Goal: Check status: Check status

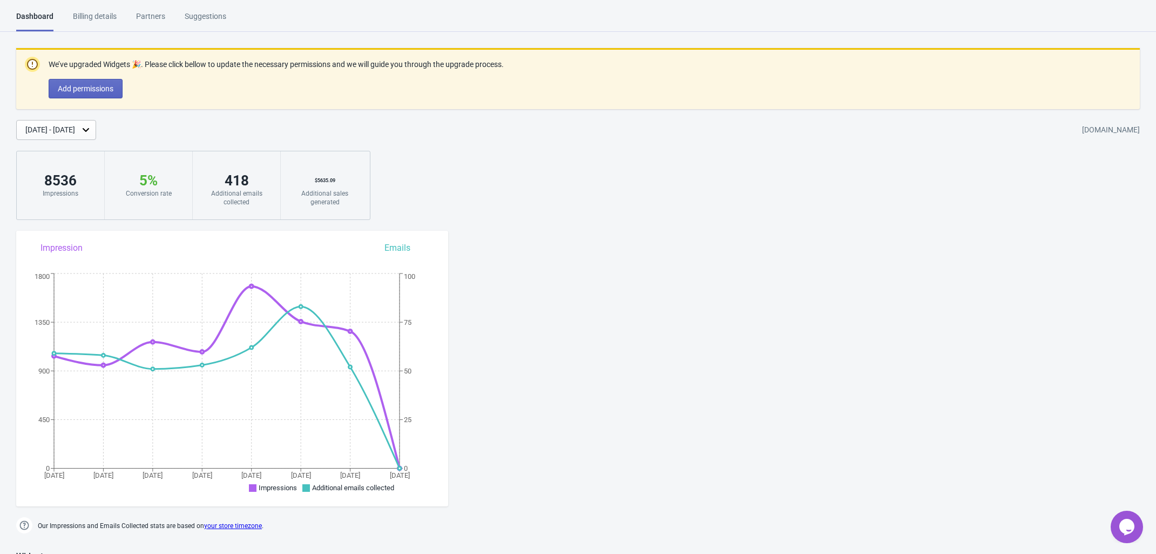
click at [65, 131] on div "[DATE] - [DATE]" at bounding box center [50, 129] width 50 height 11
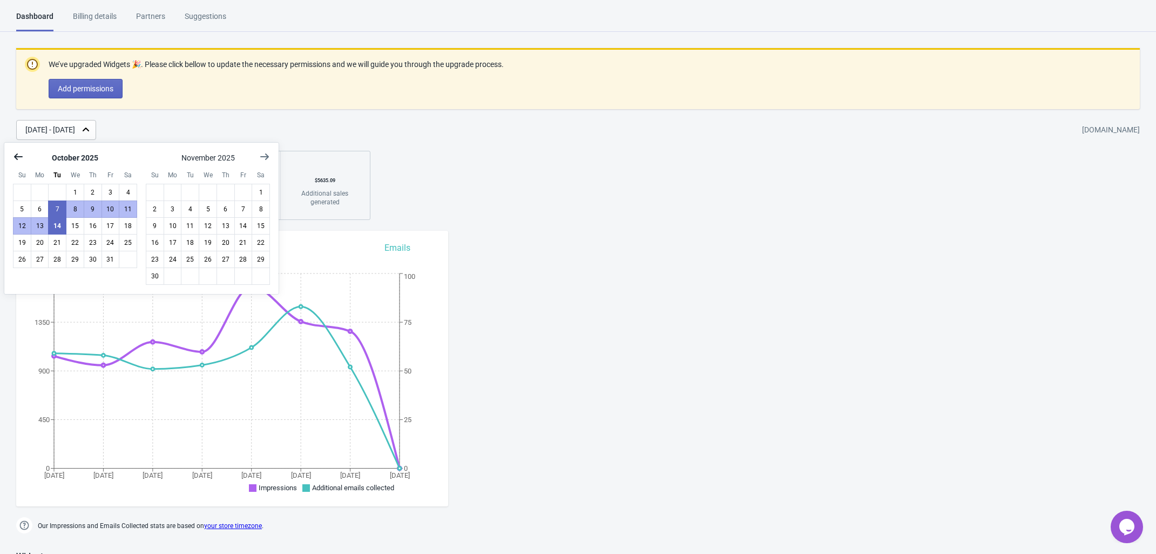
click at [22, 159] on icon "Show previous month, September 2025" at bounding box center [18, 156] width 11 height 11
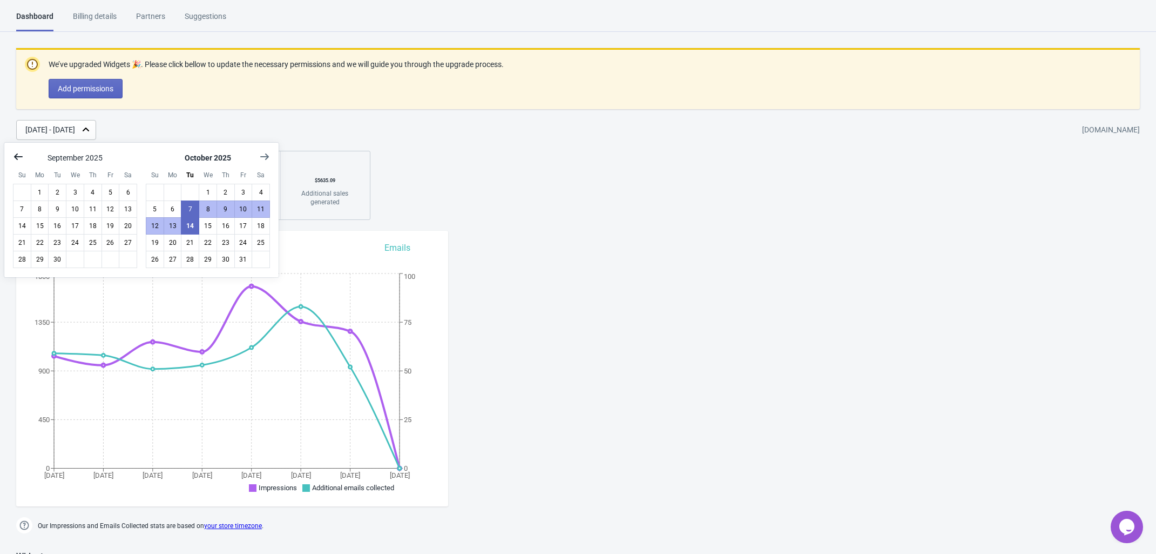
click at [22, 159] on icon "Show previous month, August 2025" at bounding box center [18, 156] width 11 height 11
click at [22, 159] on icon "Show previous month, July 2025" at bounding box center [18, 156] width 11 height 11
click at [22, 159] on icon "Show previous month, May 2025" at bounding box center [18, 156] width 11 height 11
click at [22, 159] on icon "Show previous month, April 2025" at bounding box center [18, 156] width 11 height 11
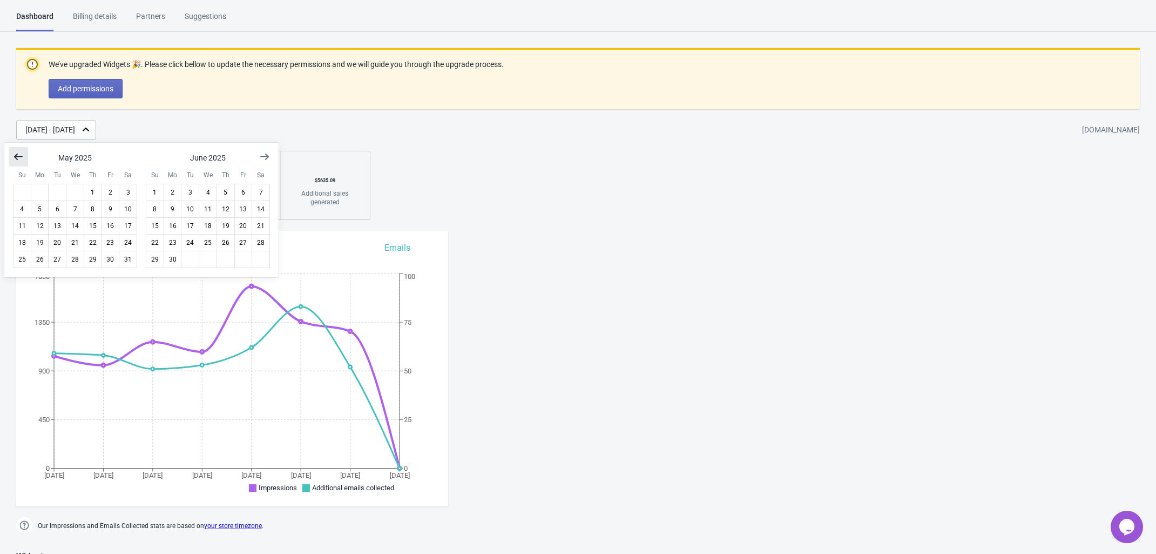
click at [22, 159] on icon "Show previous month, April 2025" at bounding box center [18, 156] width 11 height 11
click at [22, 159] on icon "Show previous month, February 2025" at bounding box center [18, 156] width 11 height 11
click at [22, 159] on icon "Show previous month, January 2025" at bounding box center [18, 156] width 11 height 11
click at [22, 159] on icon "Show previous month, November 2024" at bounding box center [18, 156] width 11 height 11
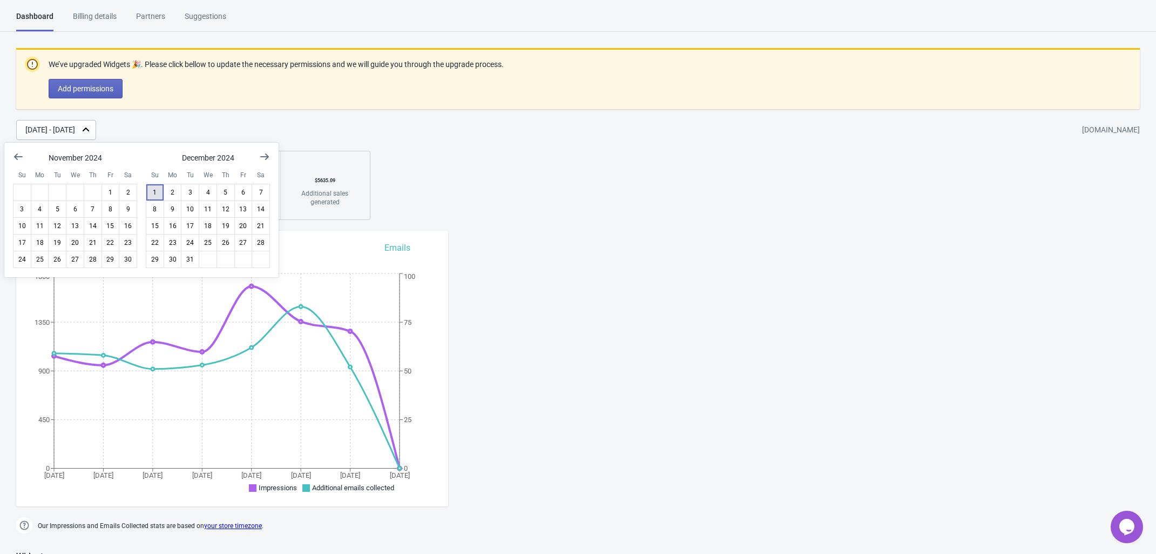
click at [160, 195] on button "1" at bounding box center [155, 192] width 18 height 17
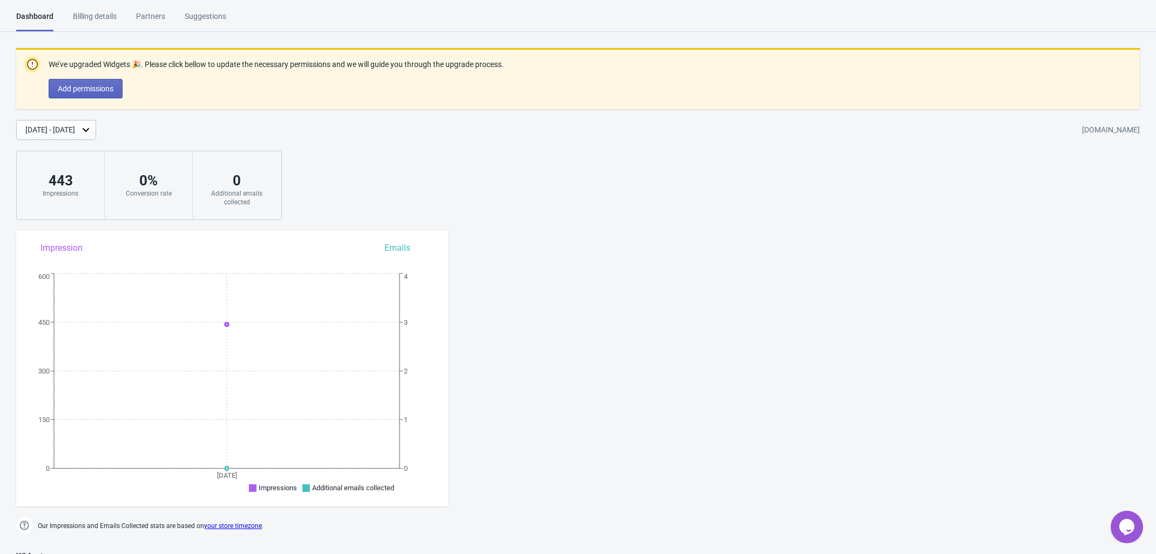
click at [75, 132] on div "[DATE] - [DATE]" at bounding box center [50, 129] width 50 height 11
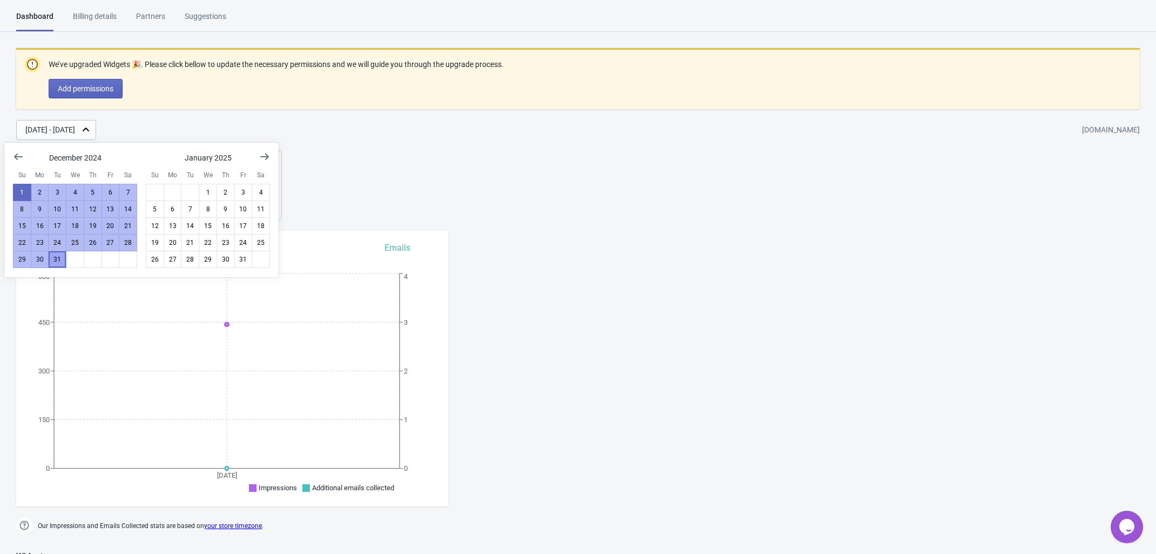
click at [57, 265] on button "31" at bounding box center [57, 259] width 18 height 17
click at [514, 208] on div "We’ve upgraded Widgets 🎉. Please click bellow to update the necessary permissio…" at bounding box center [578, 134] width 1156 height 172
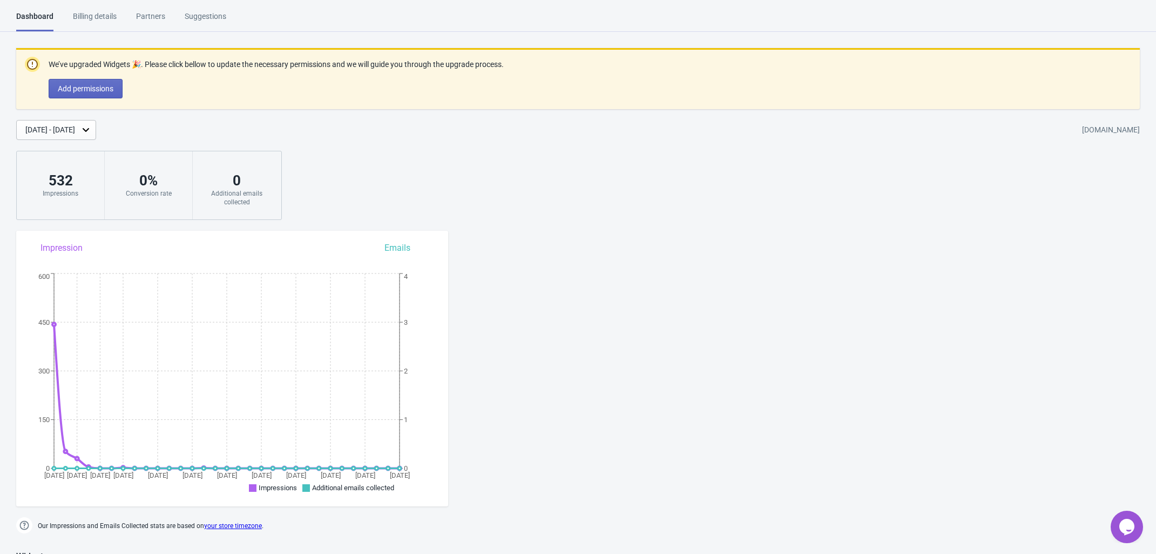
click at [58, 125] on div "[DATE] - [DATE]" at bounding box center [50, 129] width 50 height 11
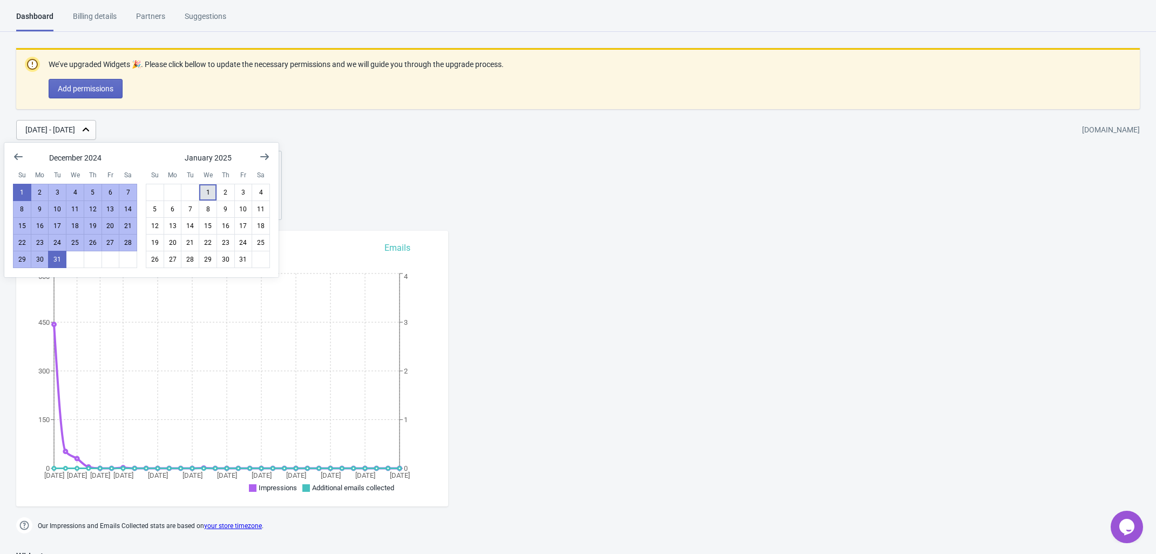
click at [206, 191] on button "1" at bounding box center [208, 192] width 18 height 17
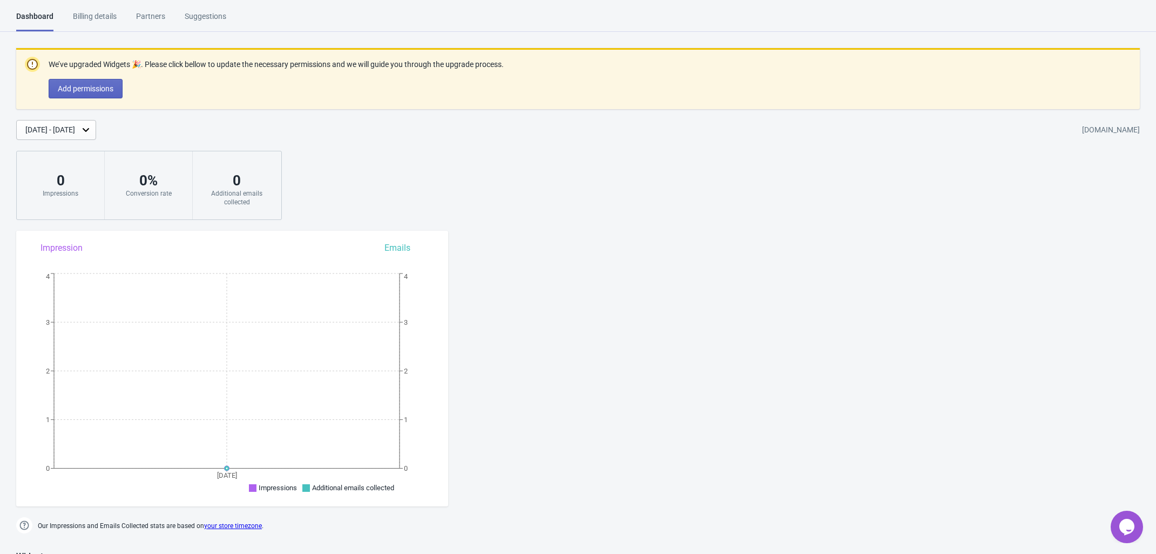
click at [75, 132] on div "[DATE] - [DATE]" at bounding box center [50, 129] width 50 height 11
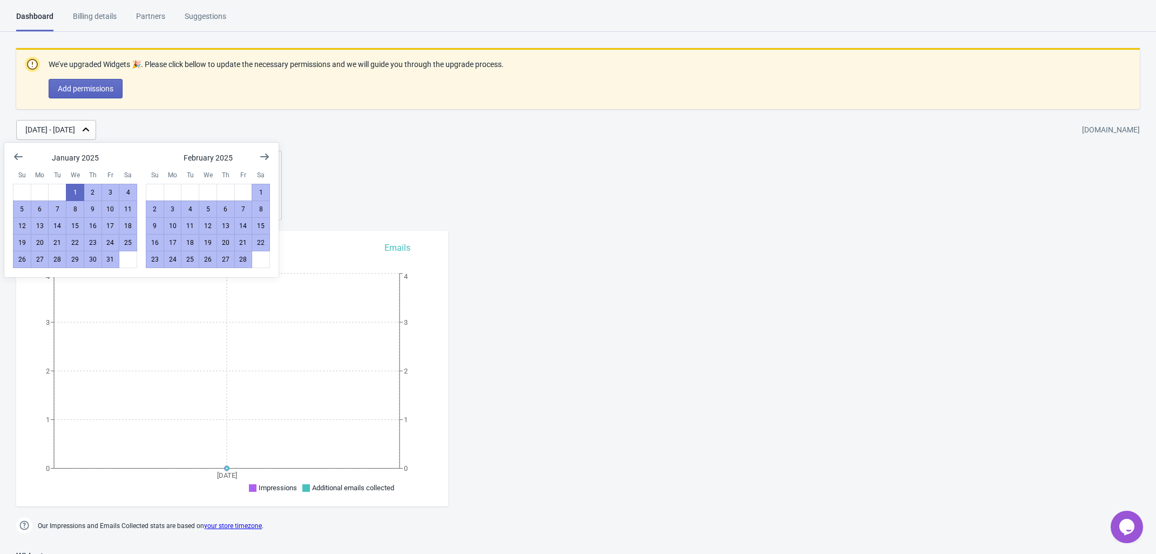
click at [252, 261] on div at bounding box center [261, 259] width 18 height 17
click at [248, 262] on button "28" at bounding box center [243, 259] width 18 height 17
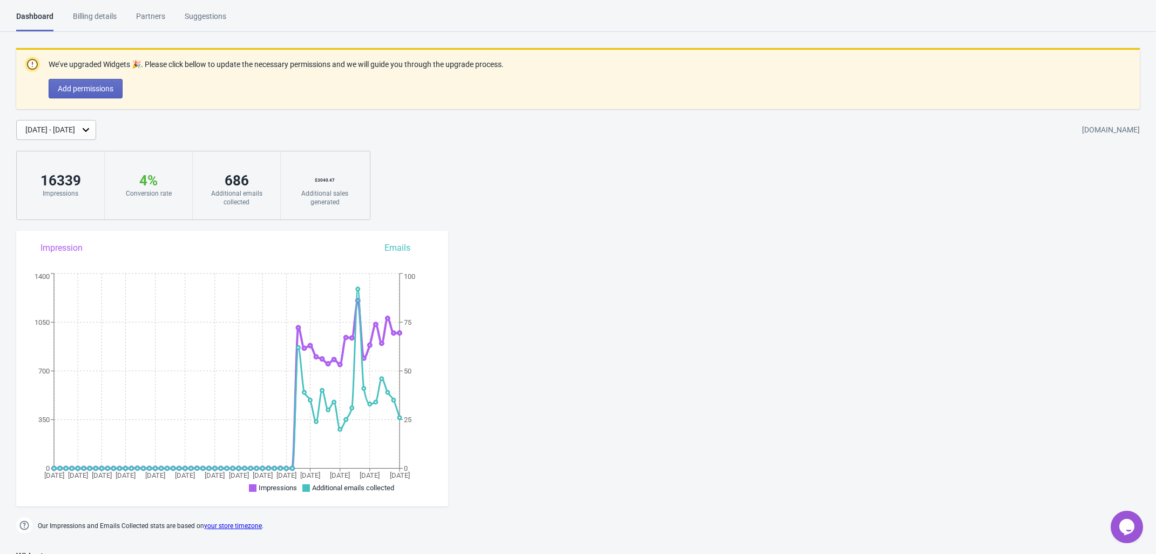
click at [66, 132] on div "[DATE] - [DATE]" at bounding box center [50, 129] width 50 height 11
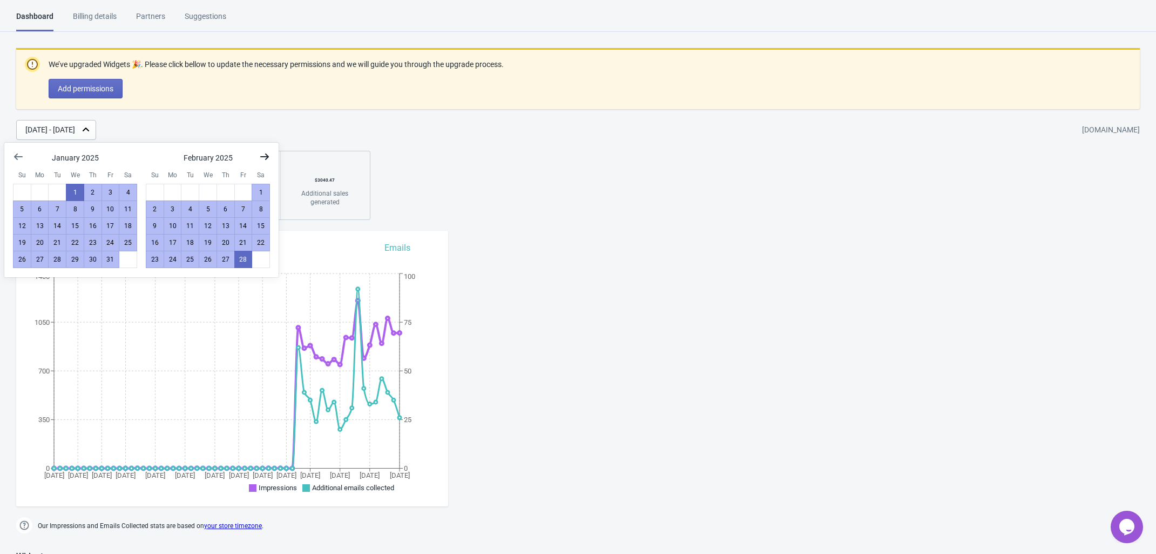
click at [261, 159] on icon "Show next month, March 2025" at bounding box center [264, 156] width 11 height 11
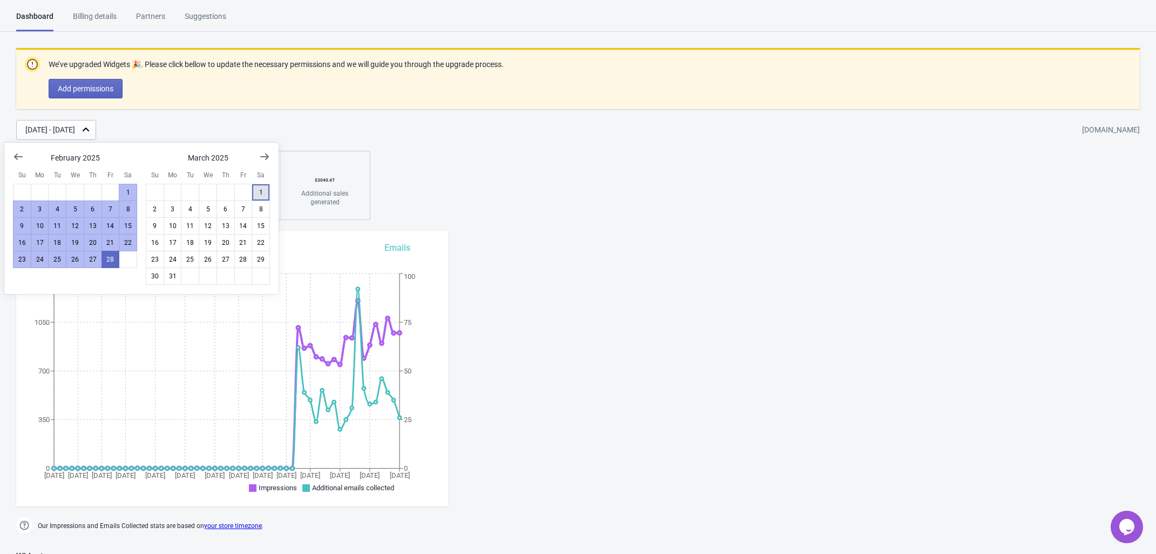
click at [258, 195] on button "1" at bounding box center [261, 192] width 18 height 17
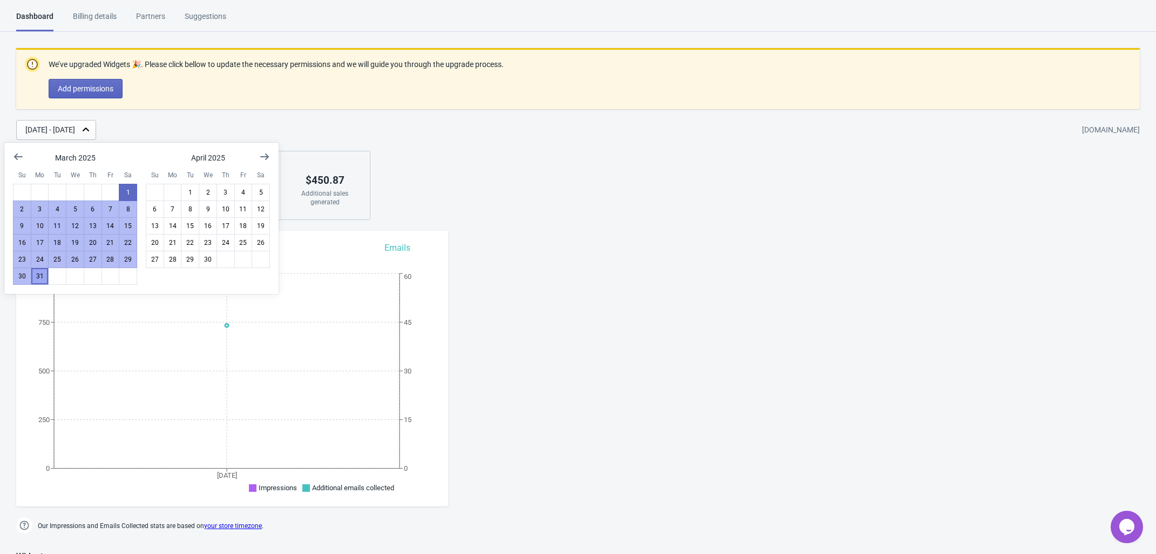
click at [46, 278] on button "31" at bounding box center [40, 275] width 18 height 17
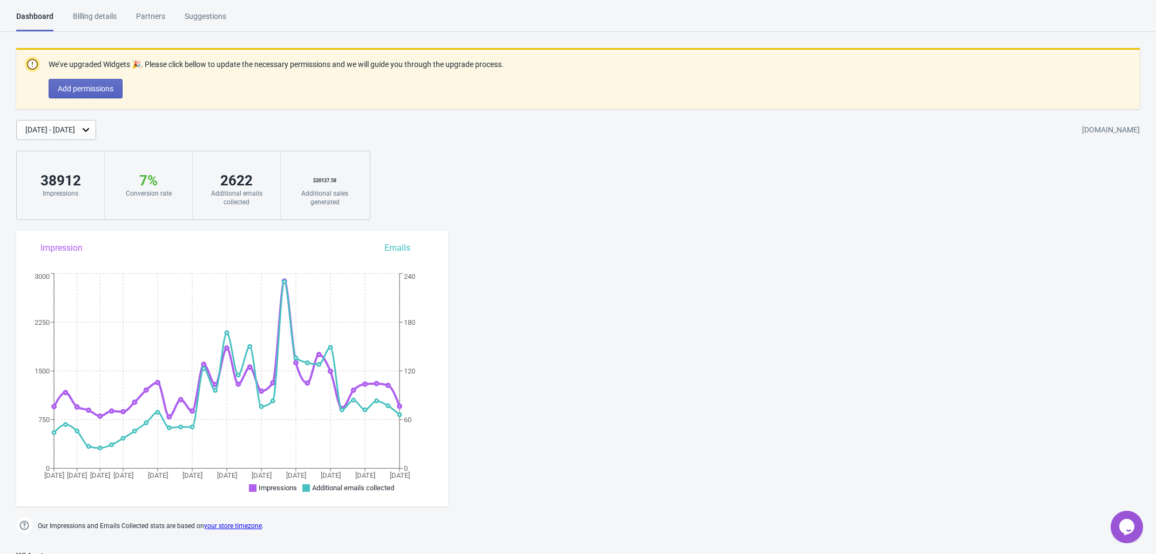
click at [75, 131] on div "[DATE] - [DATE]" at bounding box center [50, 129] width 50 height 11
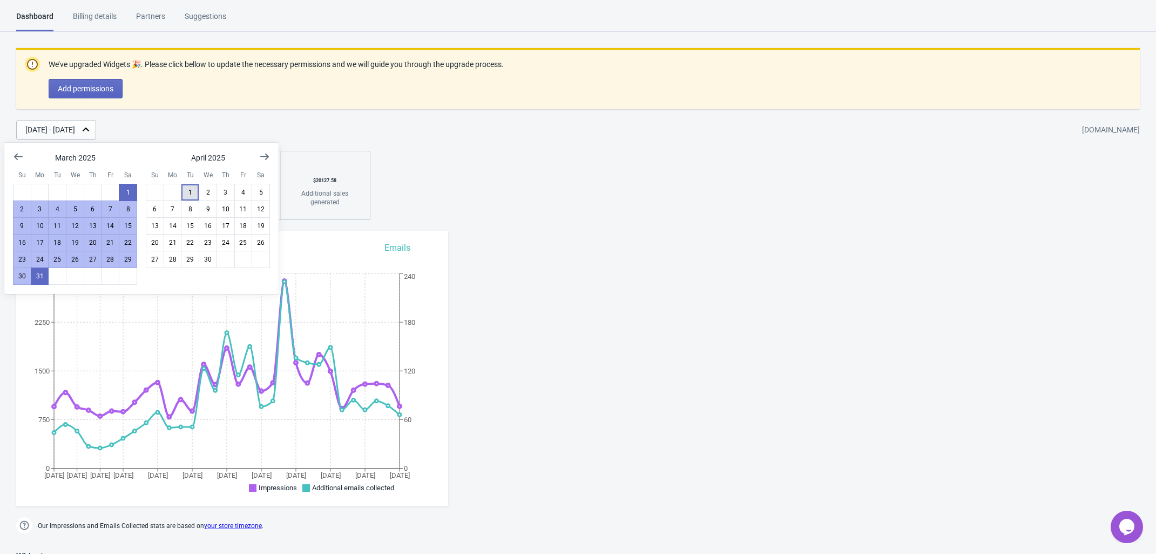
click at [194, 192] on button "1" at bounding box center [190, 192] width 18 height 17
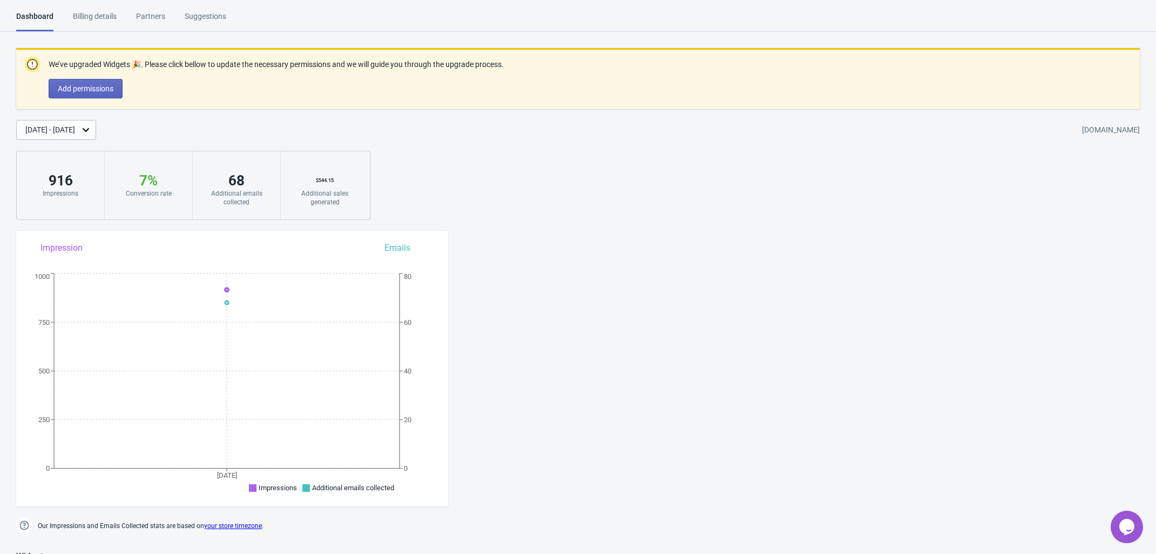
click at [111, 143] on div "We’ve upgraded Widgets 🎉. Please click bellow to update the necessary permissio…" at bounding box center [578, 134] width 1156 height 172
click at [75, 127] on div "[DATE] - [DATE]" at bounding box center [50, 129] width 50 height 11
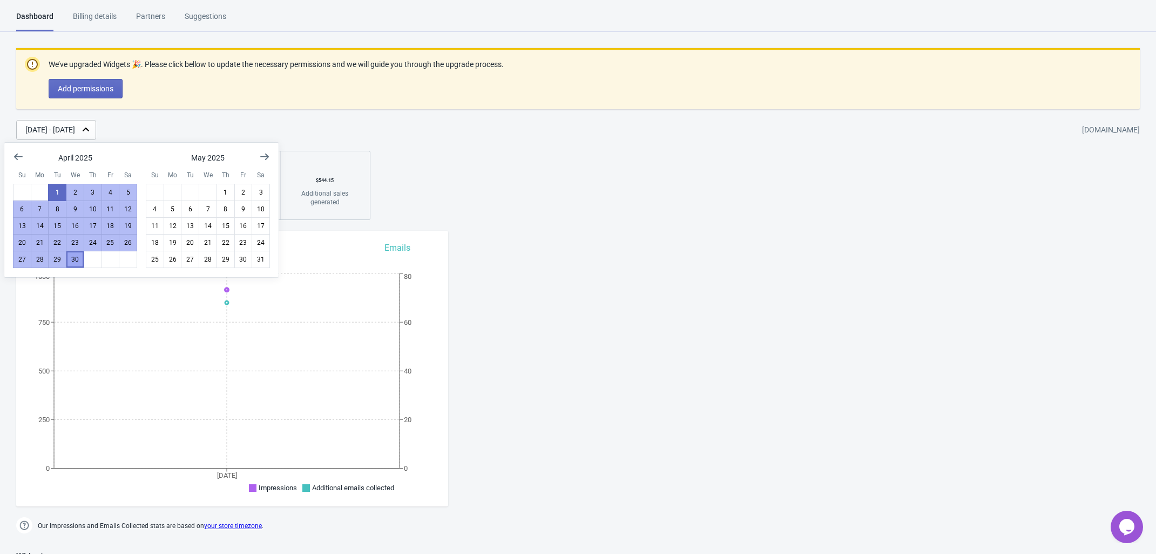
click at [77, 262] on button "30" at bounding box center [75, 259] width 18 height 17
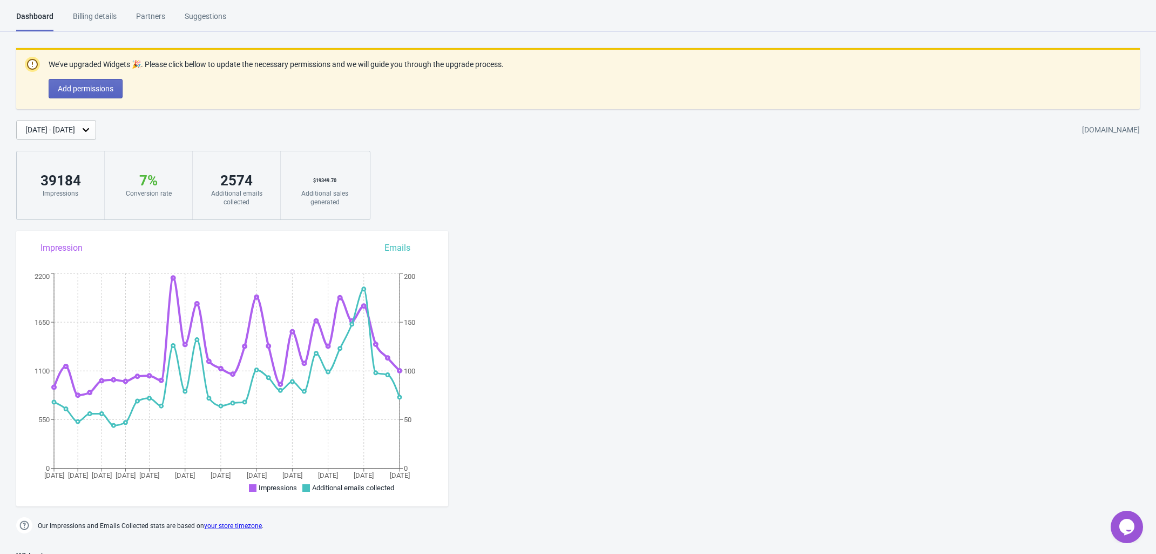
click at [68, 134] on div "[DATE] - [DATE]" at bounding box center [50, 129] width 50 height 11
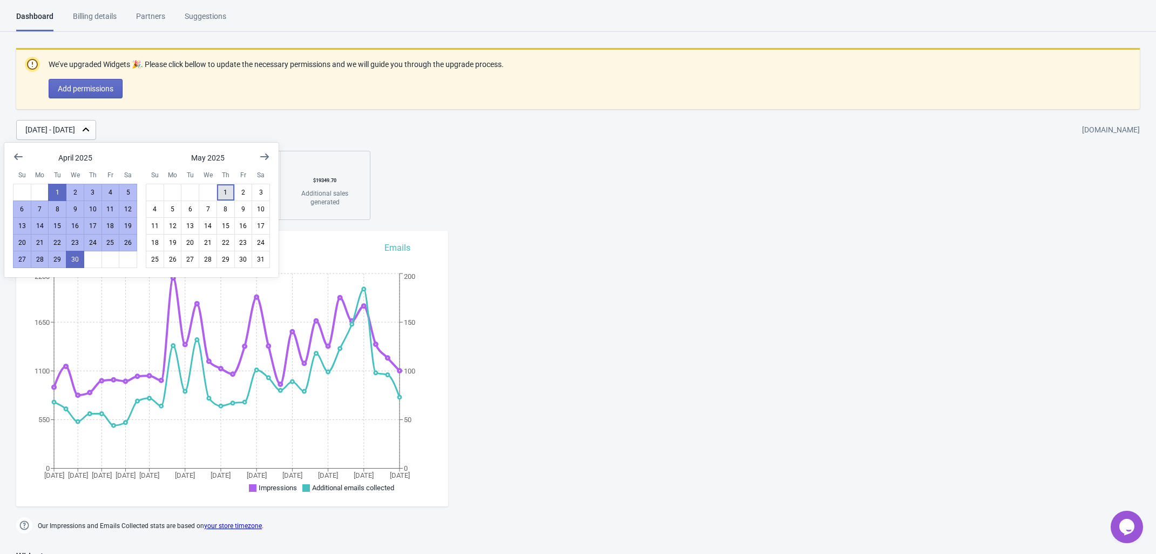
click at [219, 194] on button "1" at bounding box center [226, 192] width 18 height 17
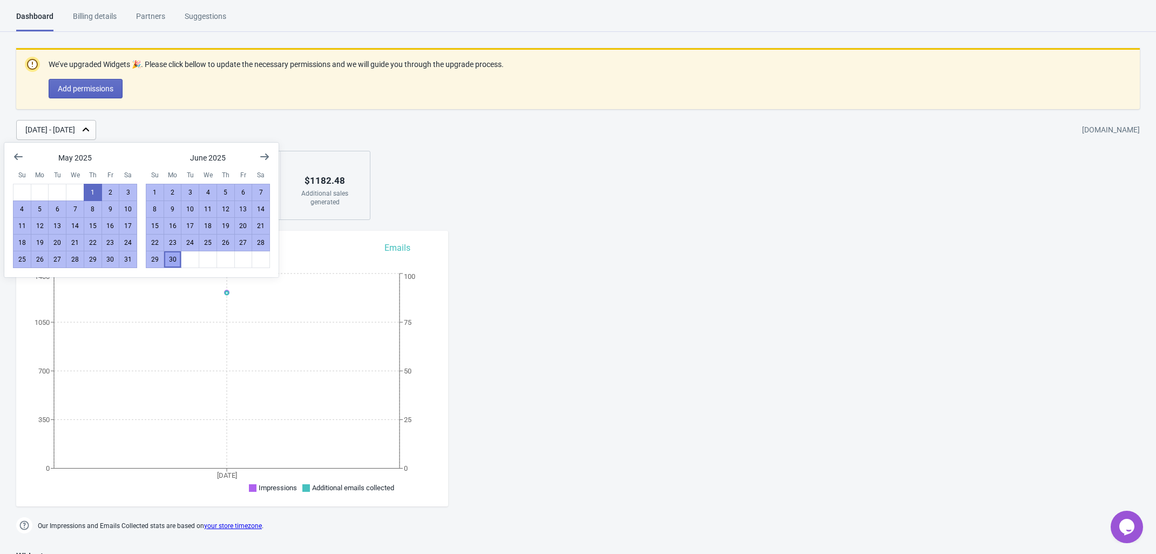
click at [174, 262] on button "30" at bounding box center [173, 259] width 18 height 17
click at [177, 262] on button "30" at bounding box center [173, 259] width 18 height 17
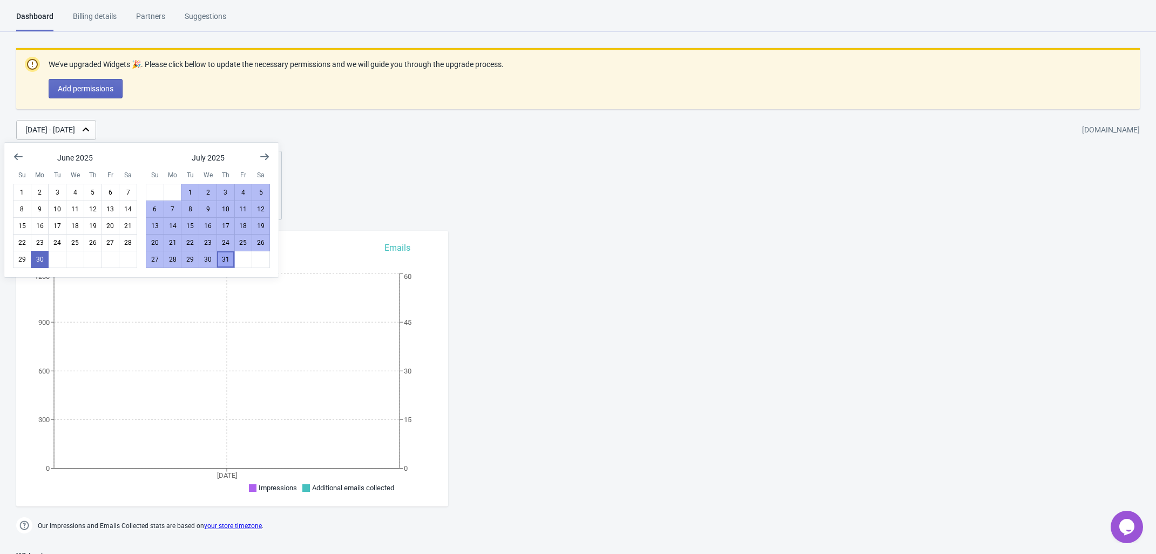
click at [224, 261] on button "31" at bounding box center [226, 259] width 18 height 17
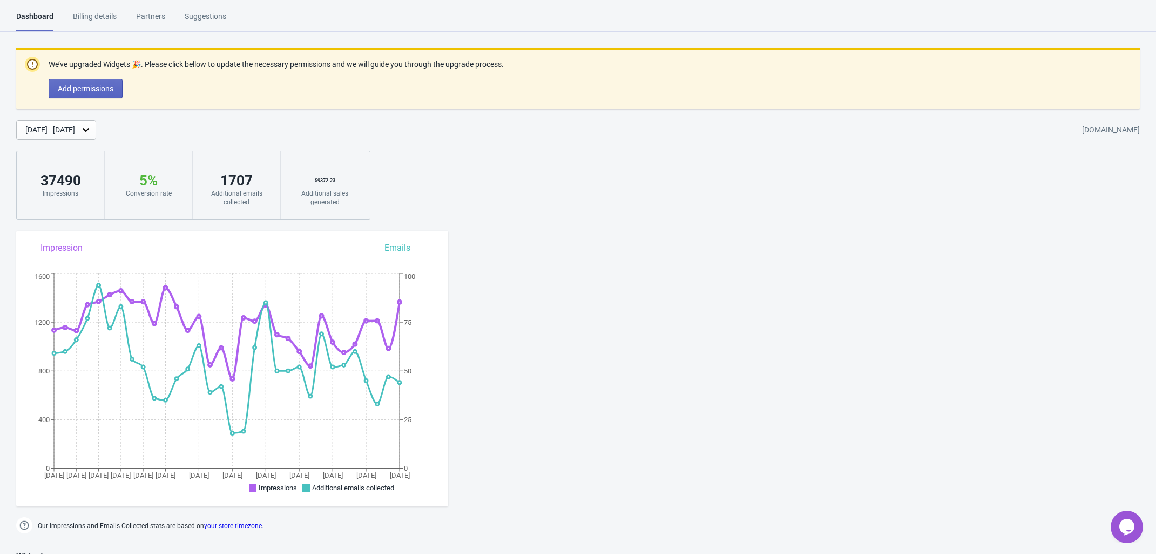
click at [63, 121] on div "[DATE] - [DATE]" at bounding box center [56, 130] width 80 height 20
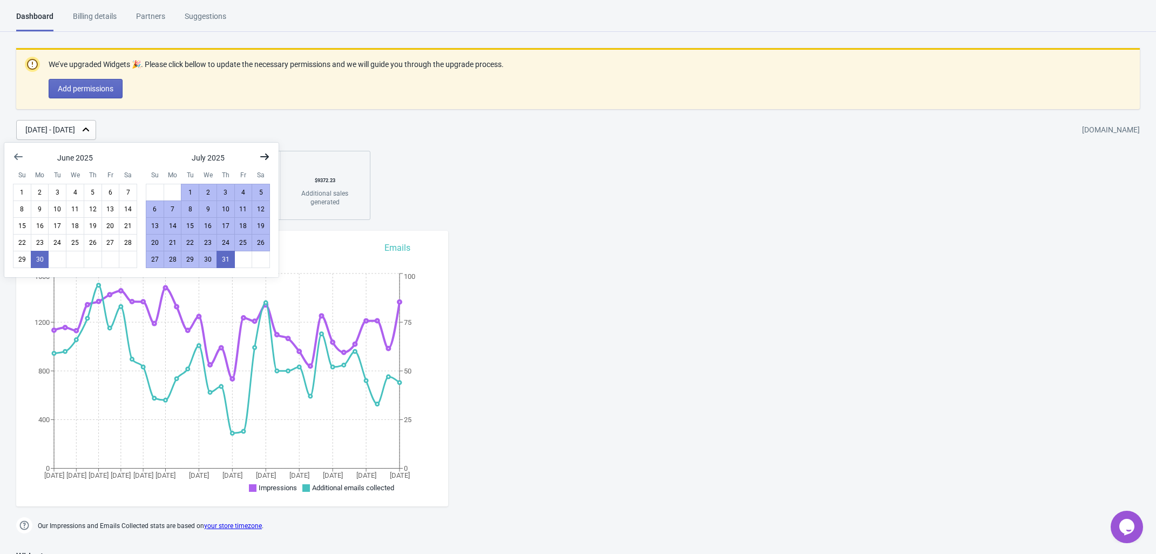
click at [269, 161] on icon "Show next month, August 2025" at bounding box center [264, 156] width 11 height 11
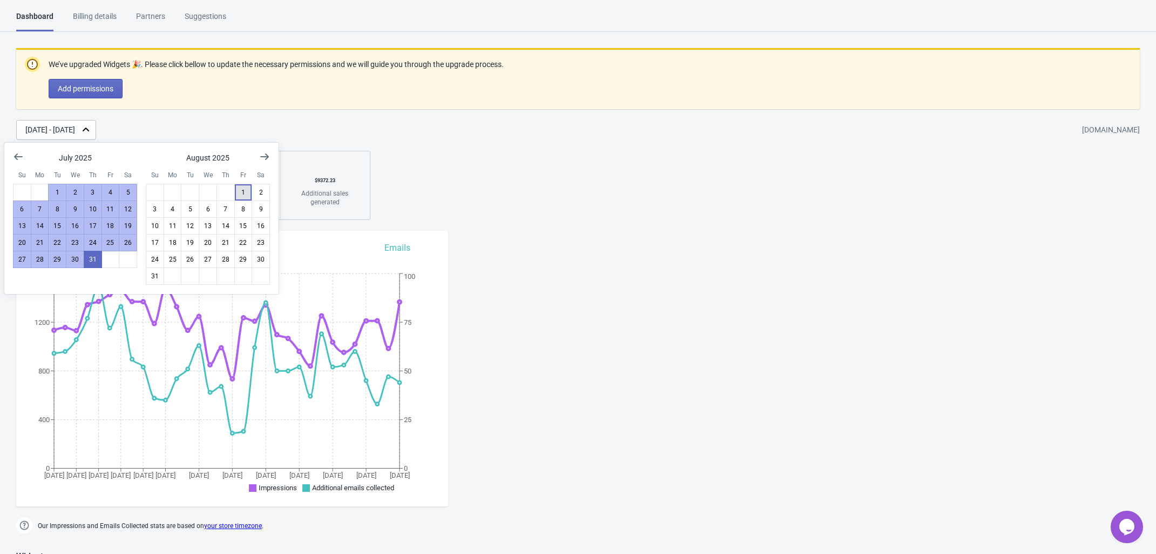
click at [244, 194] on button "1" at bounding box center [243, 192] width 18 height 17
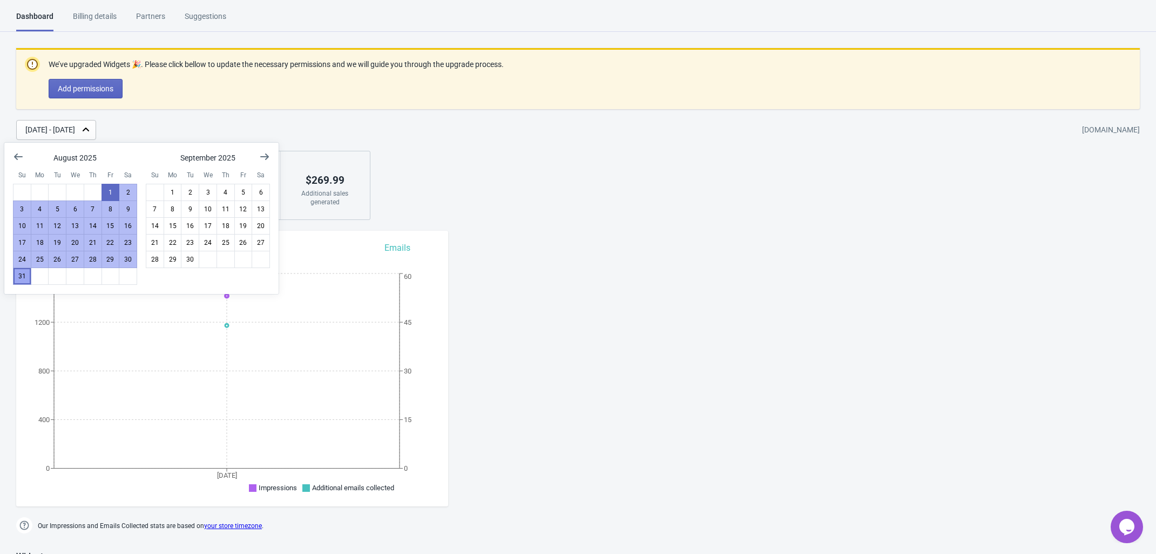
click at [18, 278] on button "31" at bounding box center [22, 275] width 18 height 17
